Goal: Information Seeking & Learning: Learn about a topic

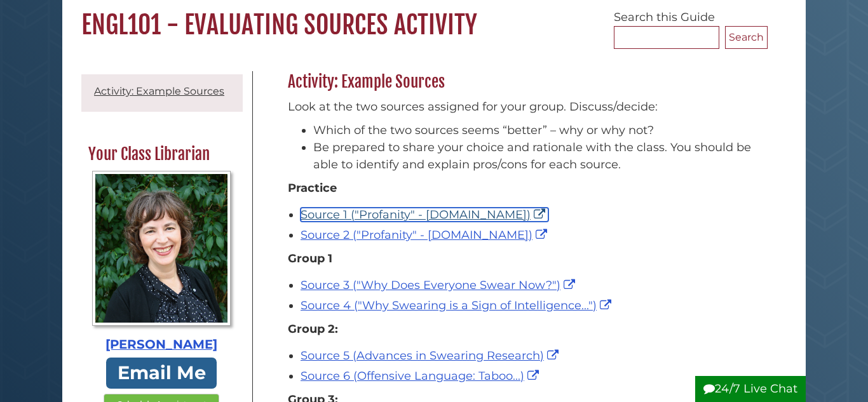
click at [386, 213] on link "Source 1 ("Profanity" - [DOMAIN_NAME])" at bounding box center [424, 215] width 248 height 14
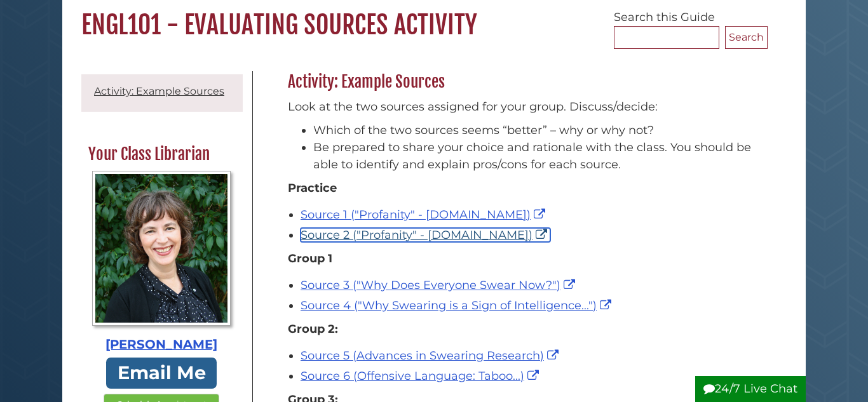
click at [405, 238] on link "Source 2 ("Profanity" - [DOMAIN_NAME])" at bounding box center [425, 235] width 250 height 14
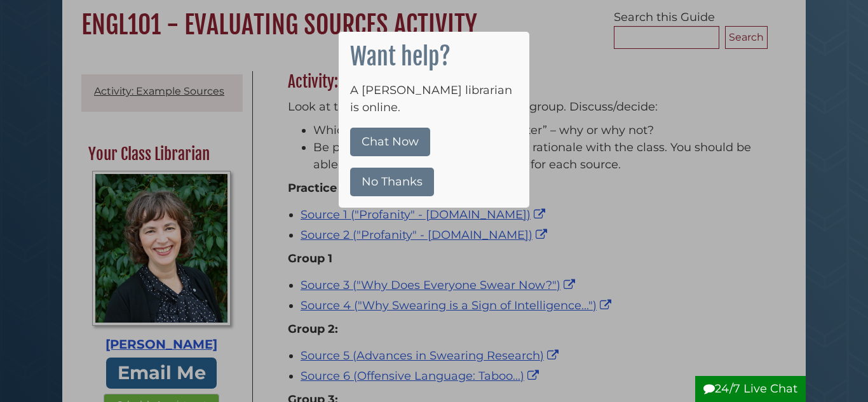
click at [391, 168] on button "No Thanks" at bounding box center [392, 182] width 84 height 29
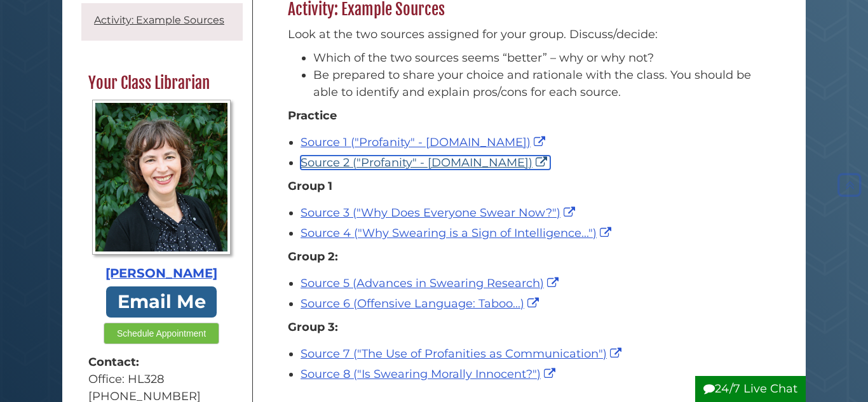
scroll to position [192, 0]
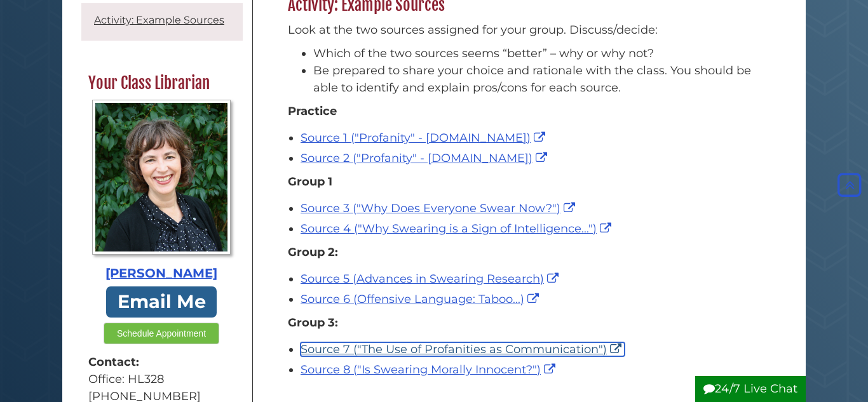
click at [427, 348] on link "Source 7 ("The Use of Profanities as Communication")" at bounding box center [462, 349] width 324 height 14
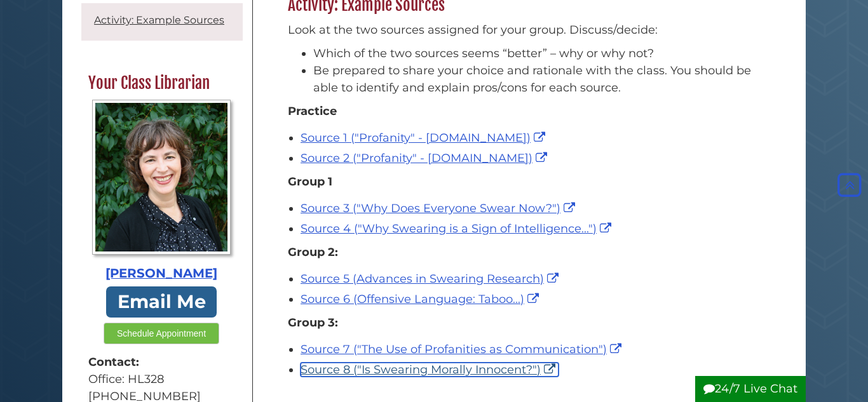
click at [394, 374] on link "Source 8 ("Is Swearing Morally Innocent?")" at bounding box center [429, 370] width 258 height 14
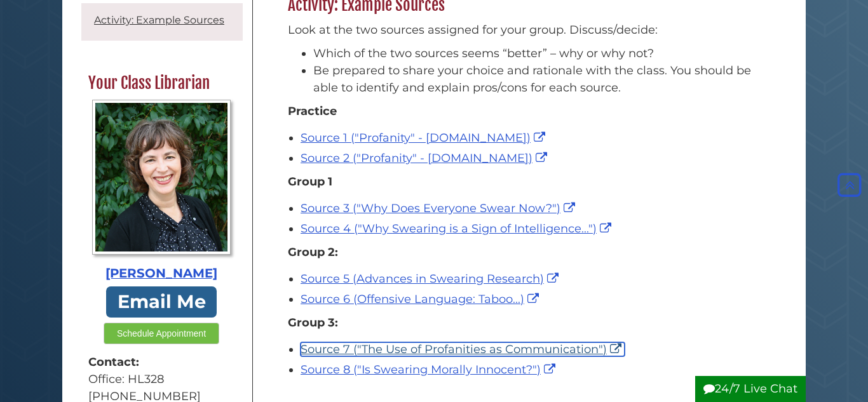
click at [443, 350] on link "Source 7 ("The Use of Profanities as Communication")" at bounding box center [462, 349] width 324 height 14
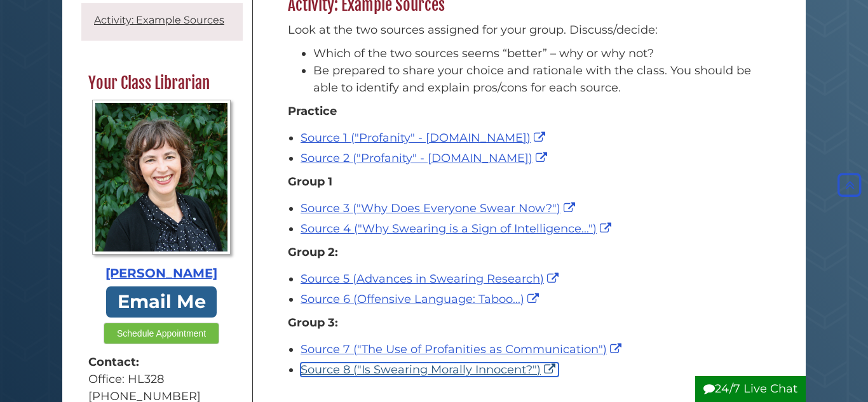
click at [348, 369] on link "Source 8 ("Is Swearing Morally Innocent?")" at bounding box center [429, 370] width 258 height 14
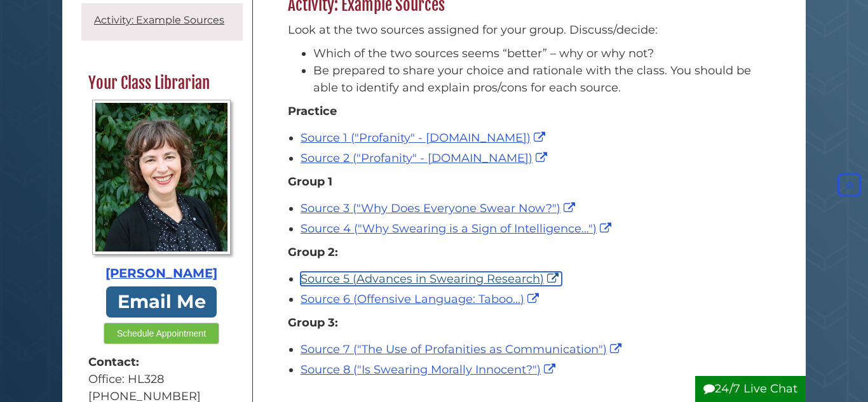
click at [398, 274] on link "Source 5 (Advances in Swearing Research)" at bounding box center [430, 279] width 261 height 14
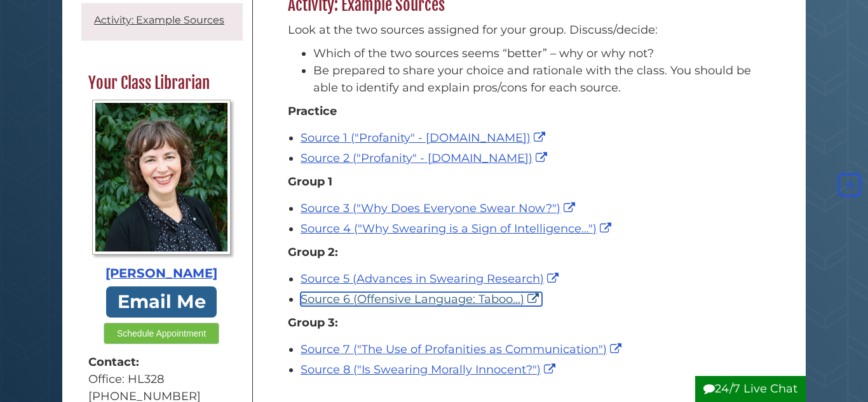
click at [414, 295] on link "Source 6 (Offensive Language: Taboo...)" at bounding box center [420, 299] width 241 height 14
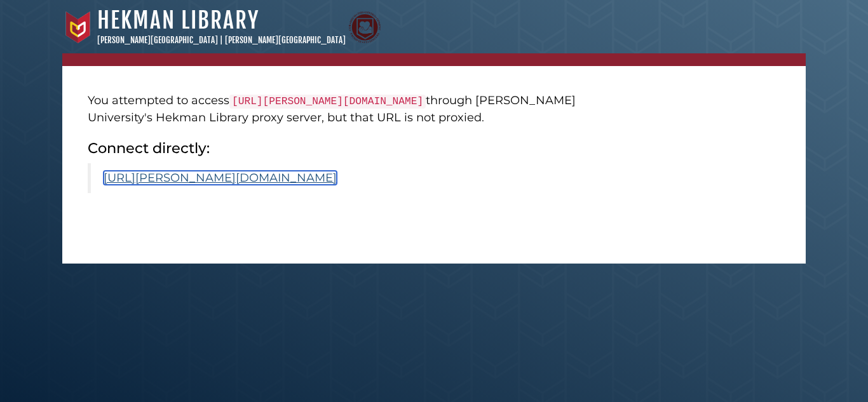
click at [337, 185] on link "https://calvin.primo.exlibrisgroup.com/permalink/01CALVIN_INST/1p09kqq/cdi_cros…" at bounding box center [220, 178] width 233 height 14
click at [337, 185] on link "[URL][PERSON_NAME][DOMAIN_NAME]" at bounding box center [220, 178] width 233 height 14
click at [292, 185] on link "https://calvin.primo.exlibrisgroup.com/permalink/01CALVIN_INST/1p09kqq/cdi_cros…" at bounding box center [220, 178] width 233 height 14
click at [337, 185] on link "https://calvin.primo.exlibrisgroup.com/permalink/01CALVIN_INST/1p09kqq/cdi_proq…" at bounding box center [220, 178] width 233 height 14
